Goal: Information Seeking & Learning: Learn about a topic

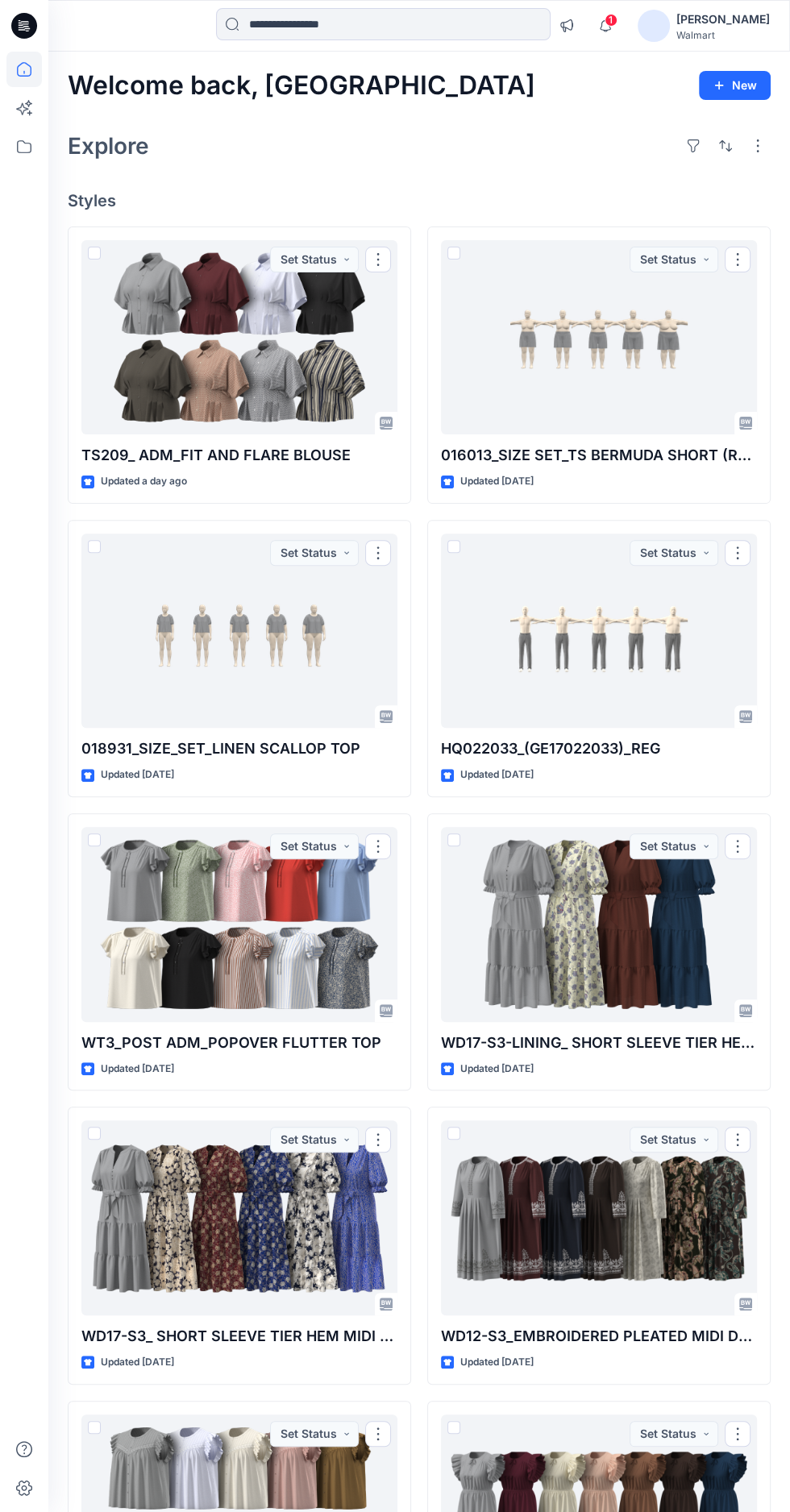
click at [626, 323] on div at bounding box center [598, 338] width 315 height 195
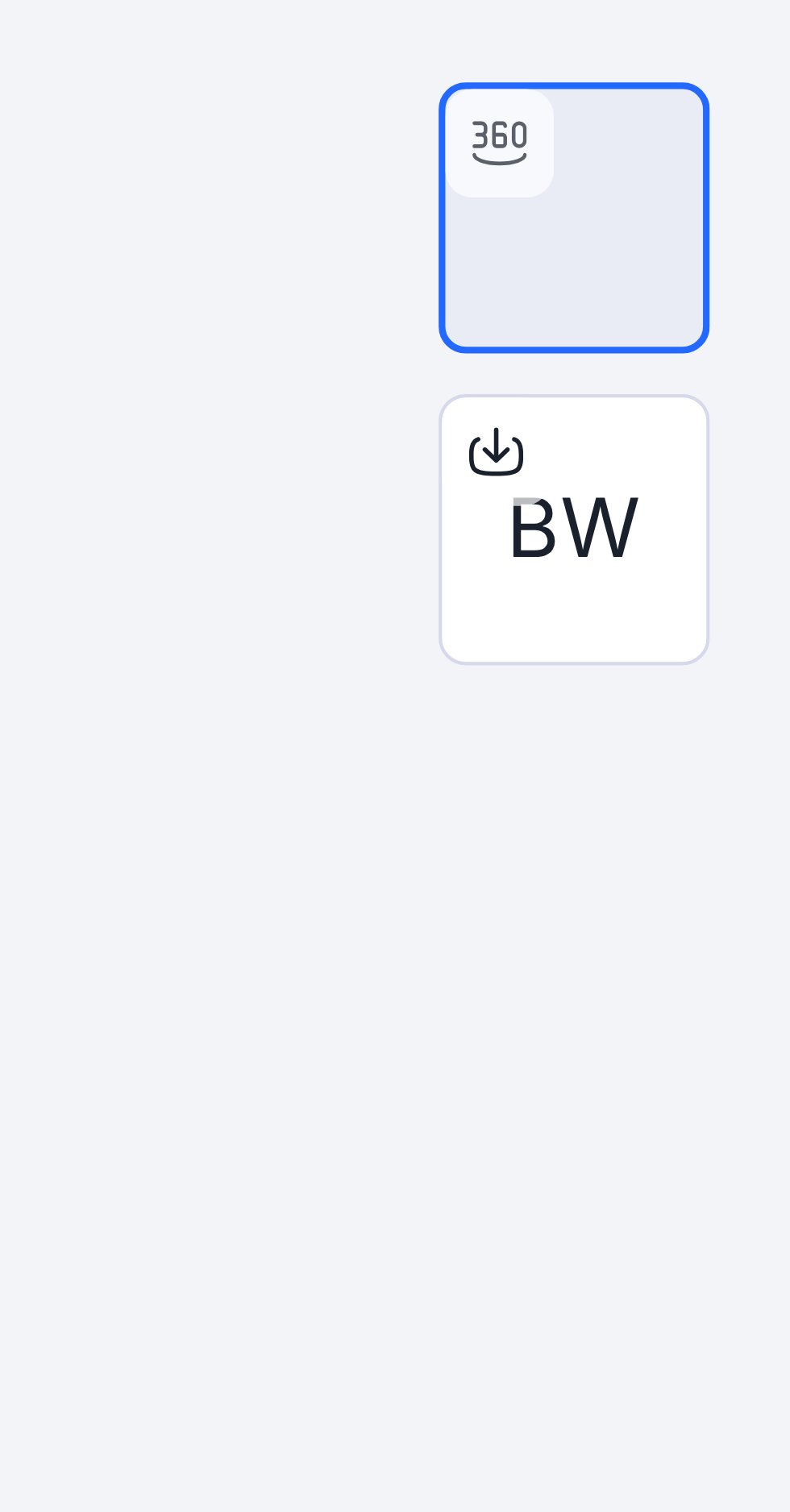
scroll to position [14, 0]
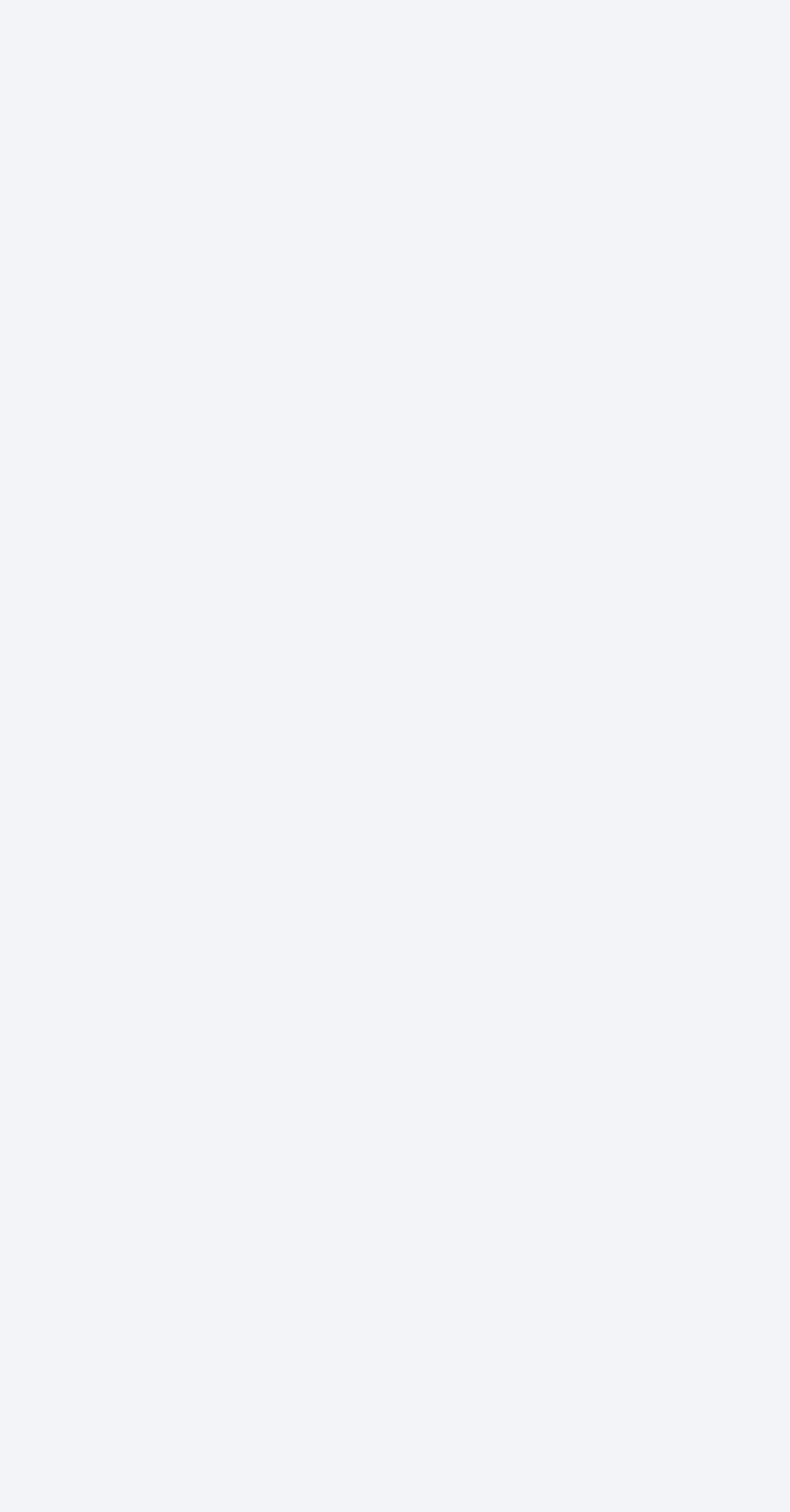
click at [545, 1029] on div at bounding box center [419, 835] width 742 height 1355
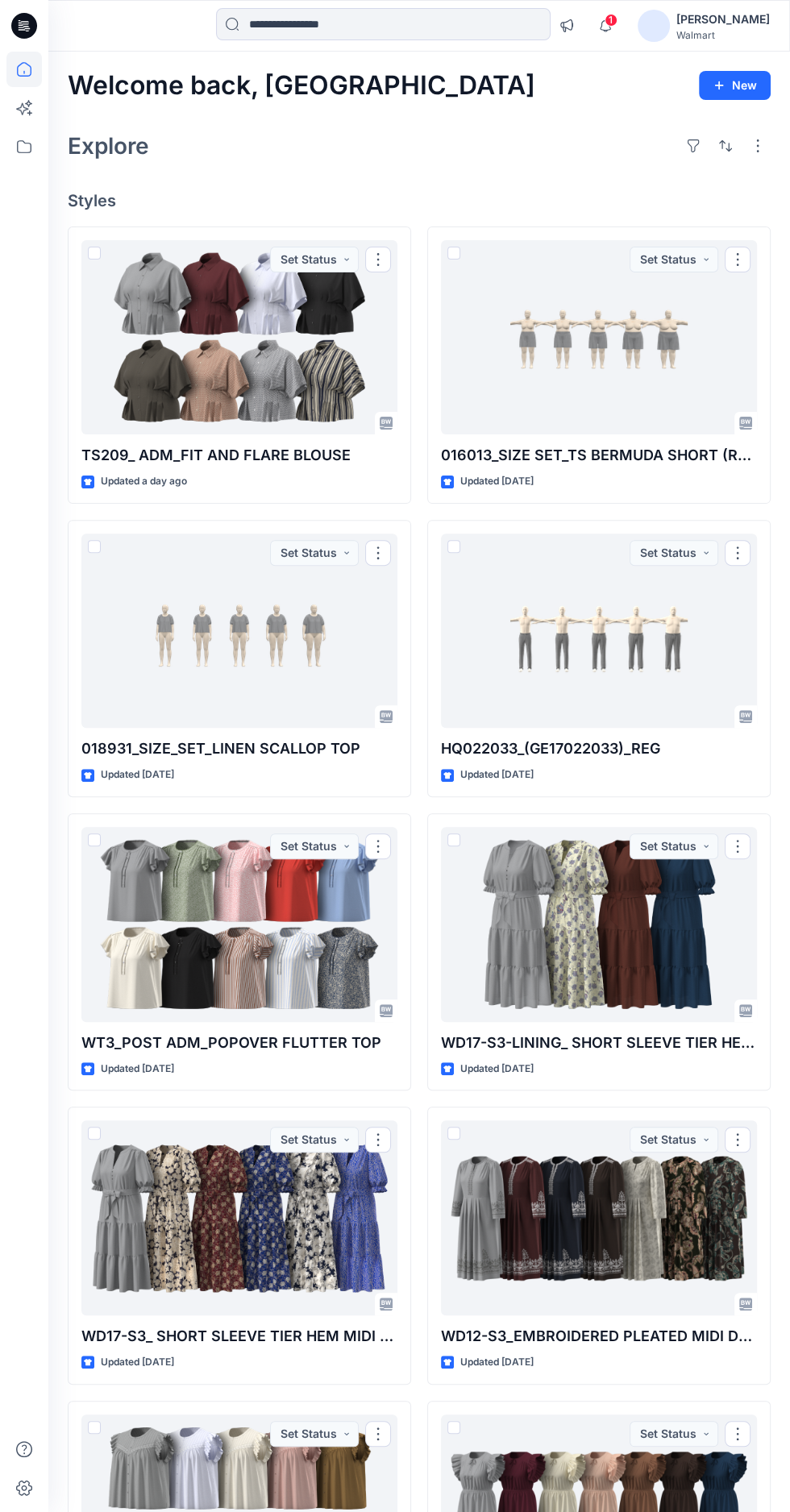
click at [248, 625] on div at bounding box center [239, 631] width 315 height 195
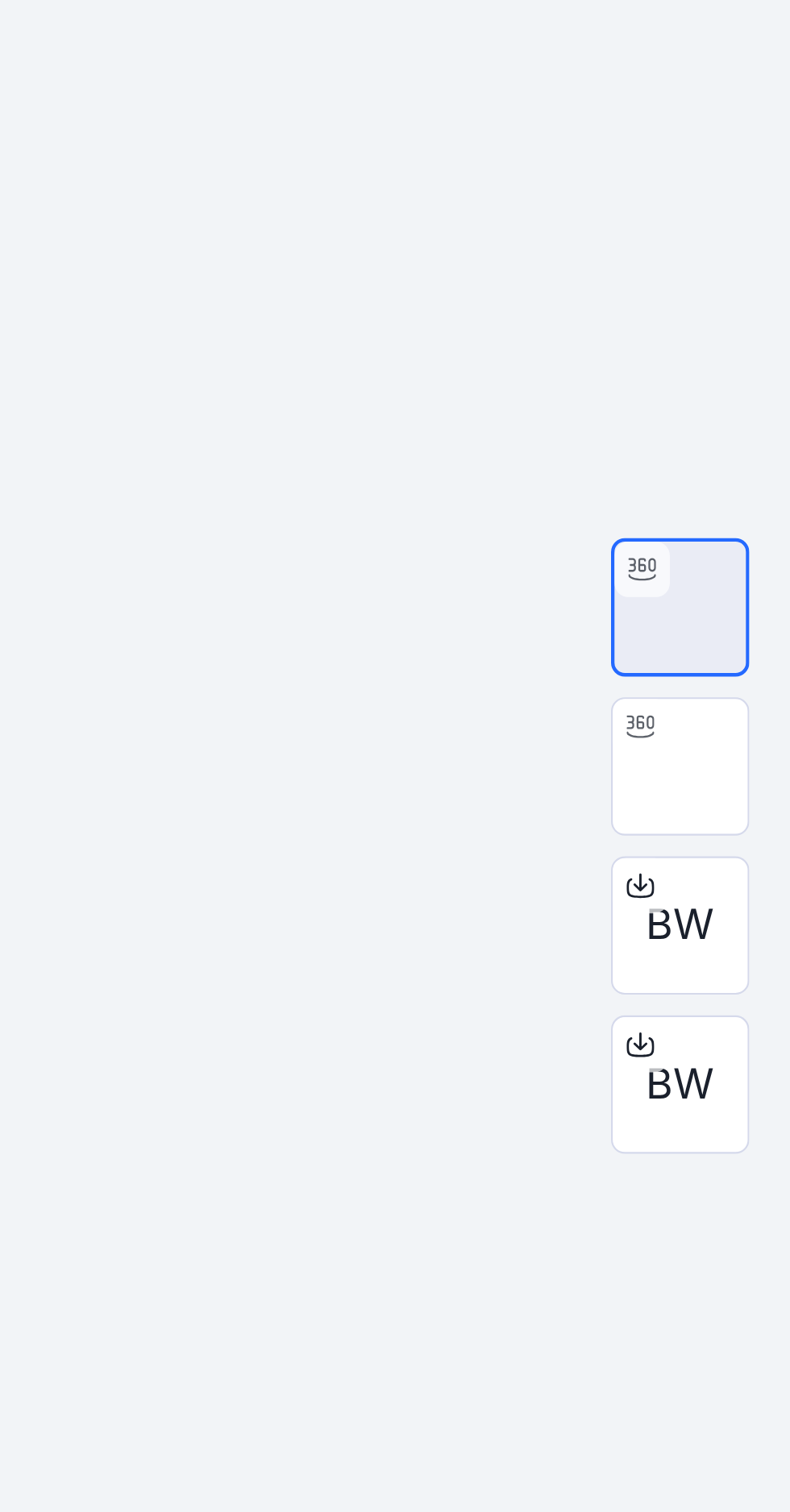
click at [627, 1034] on div at bounding box center [419, 835] width 742 height 1355
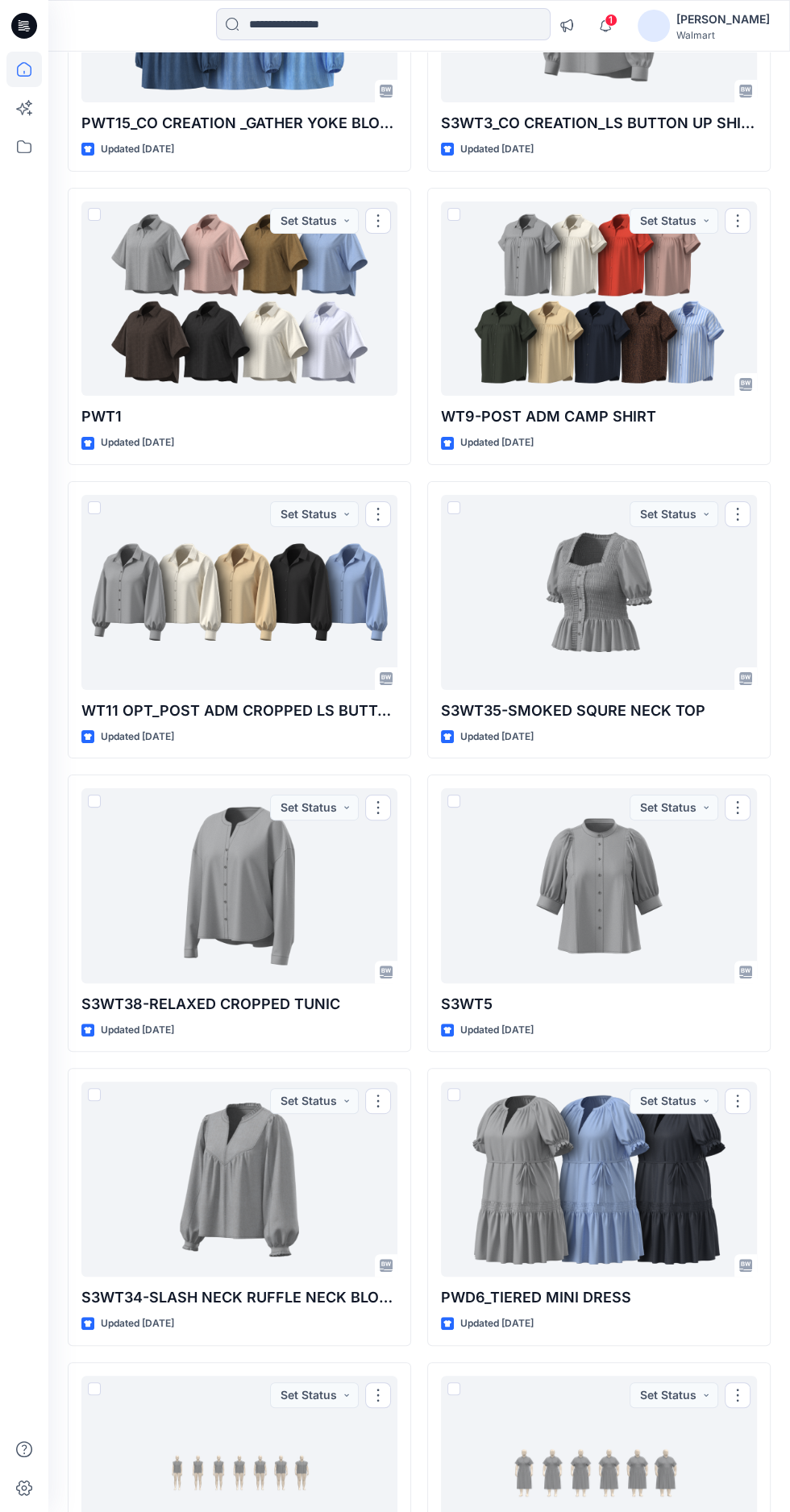
scroll to position [3904, 0]
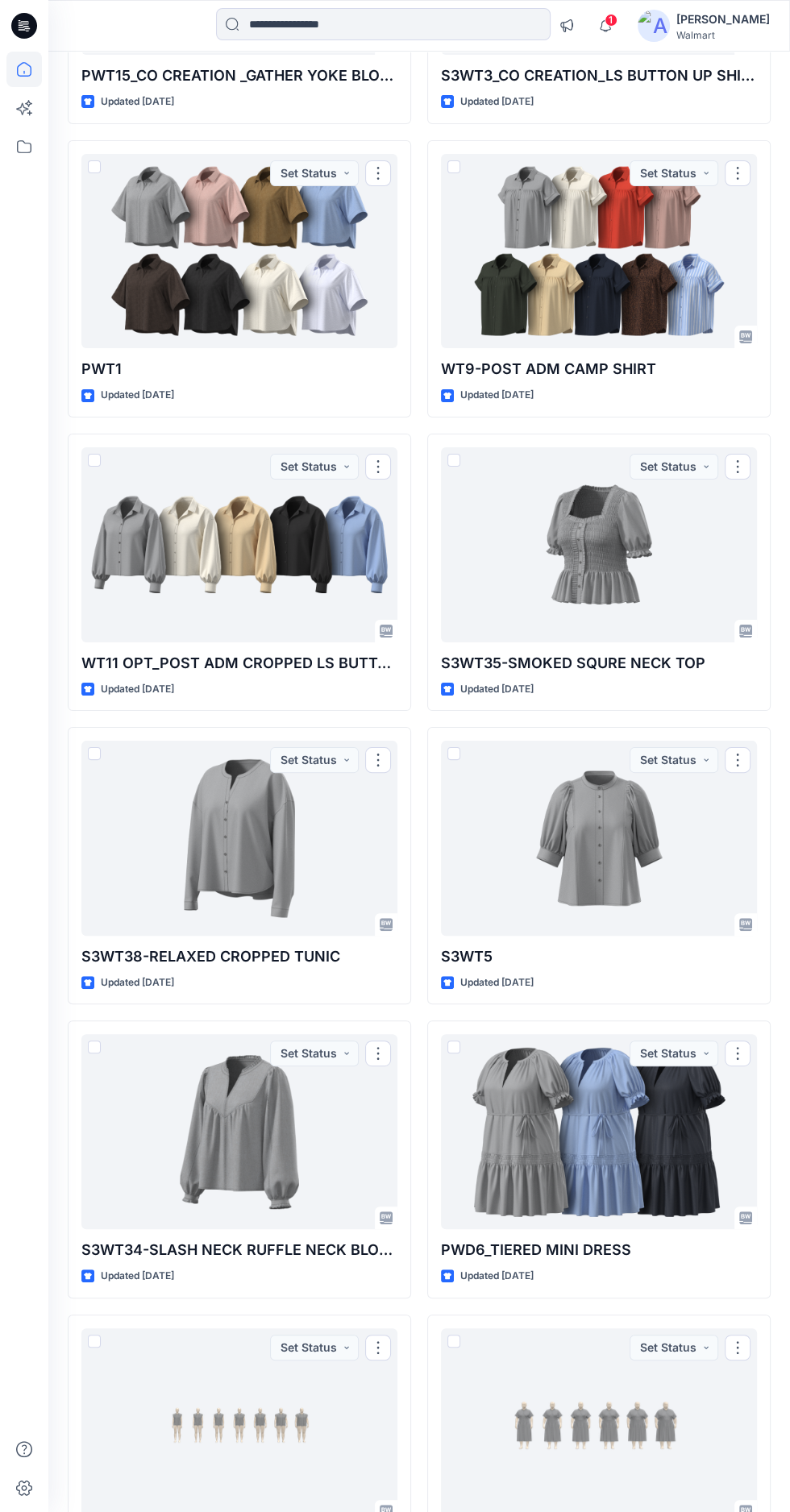
click at [560, 525] on div at bounding box center [598, 545] width 315 height 195
